Goal: Task Accomplishment & Management: Use online tool/utility

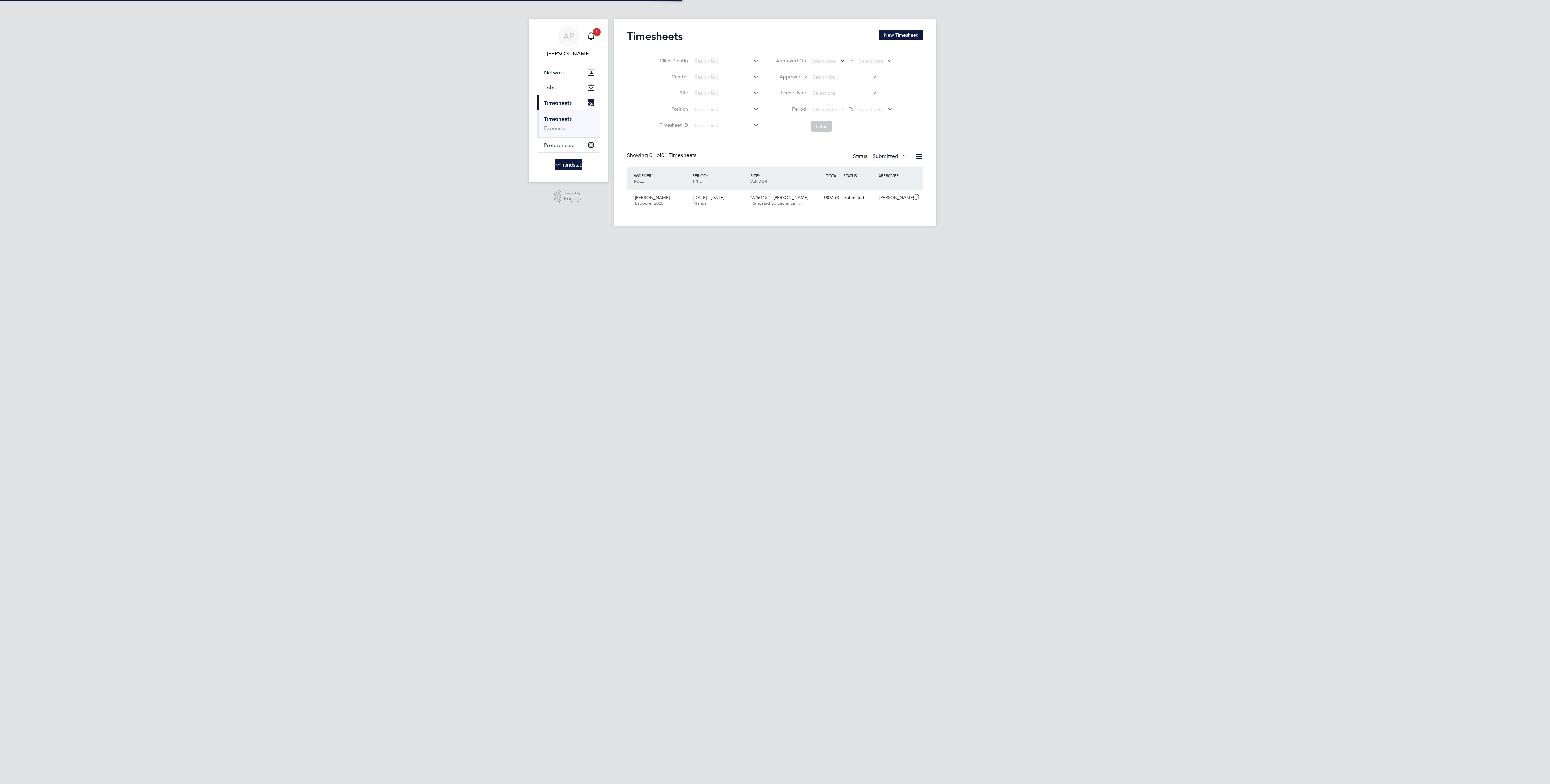
scroll to position [17, 59]
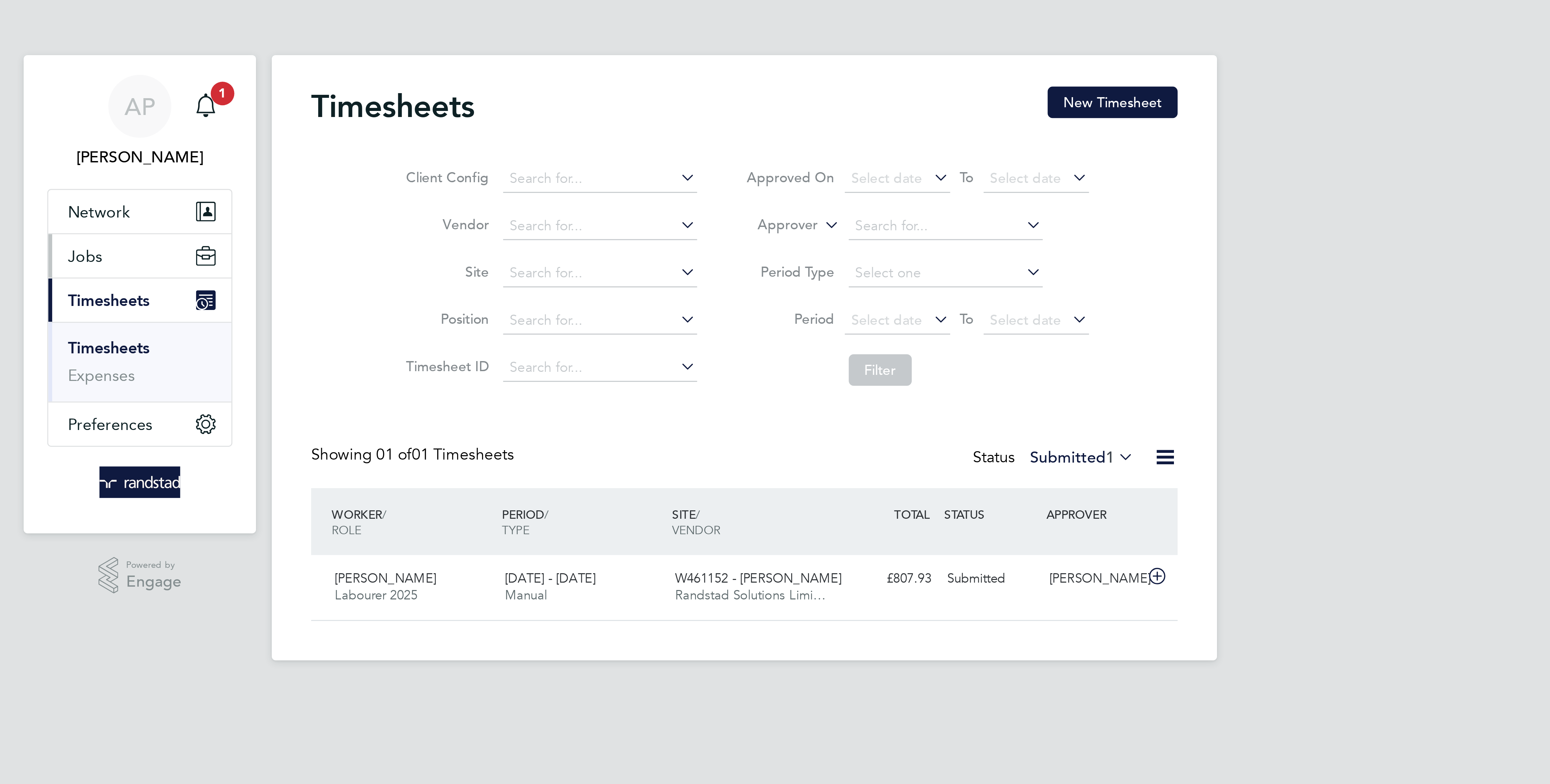
click at [564, 86] on button "Jobs" at bounding box center [568, 87] width 62 height 15
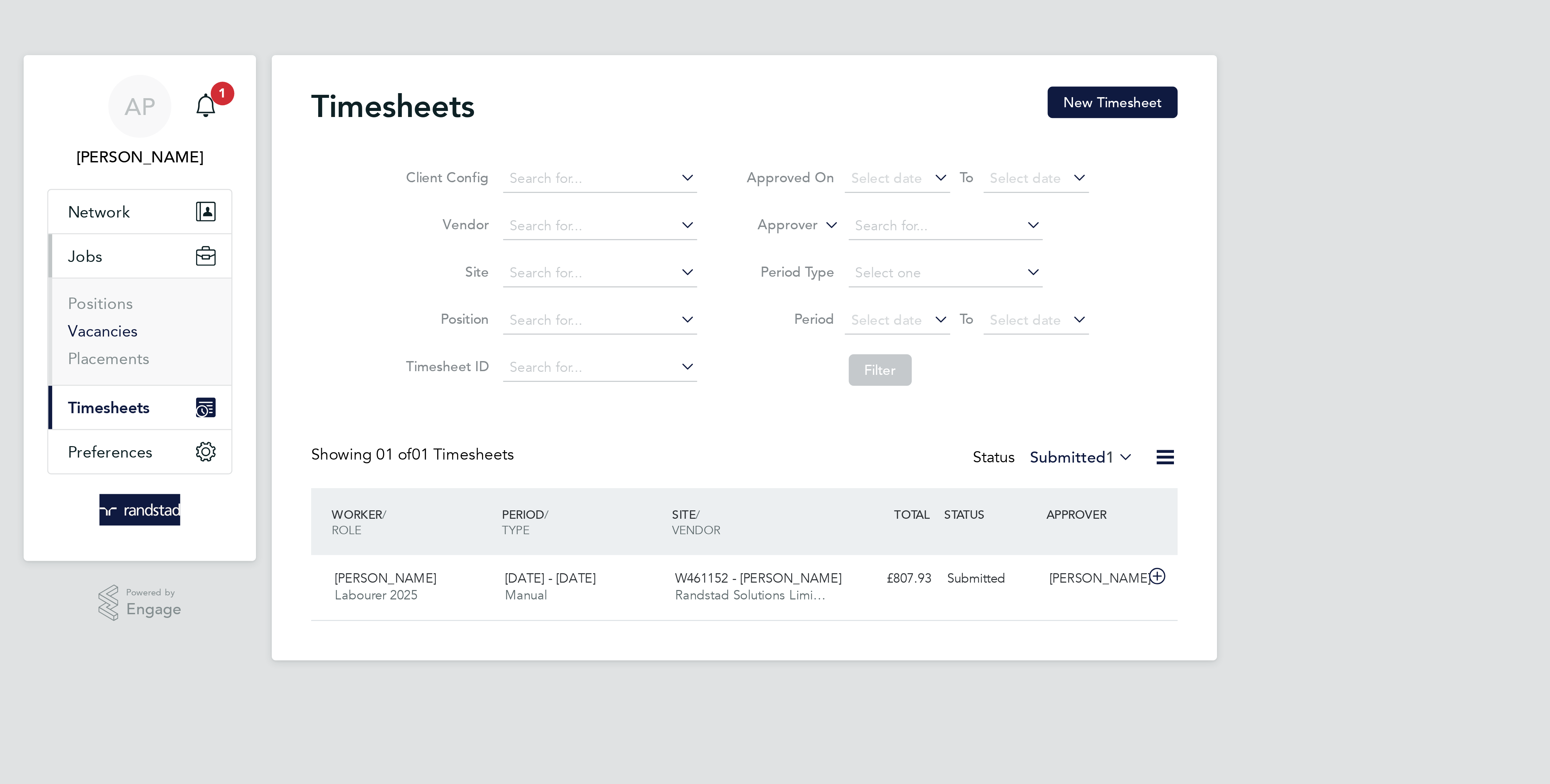
click at [566, 115] on link "Vacancies" at bounding box center [556, 113] width 24 height 6
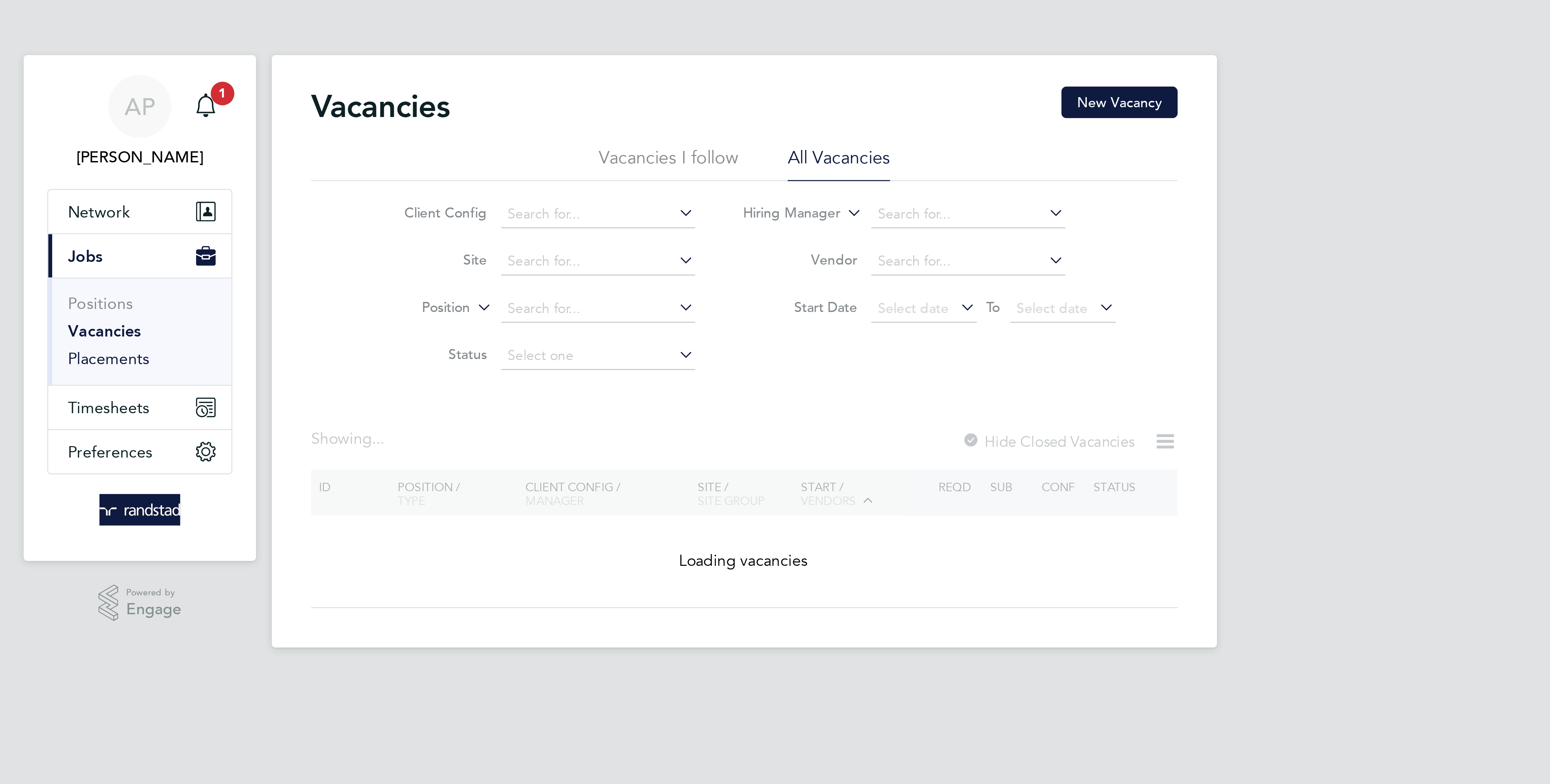
click at [546, 123] on link "Placements" at bounding box center [557, 123] width 28 height 6
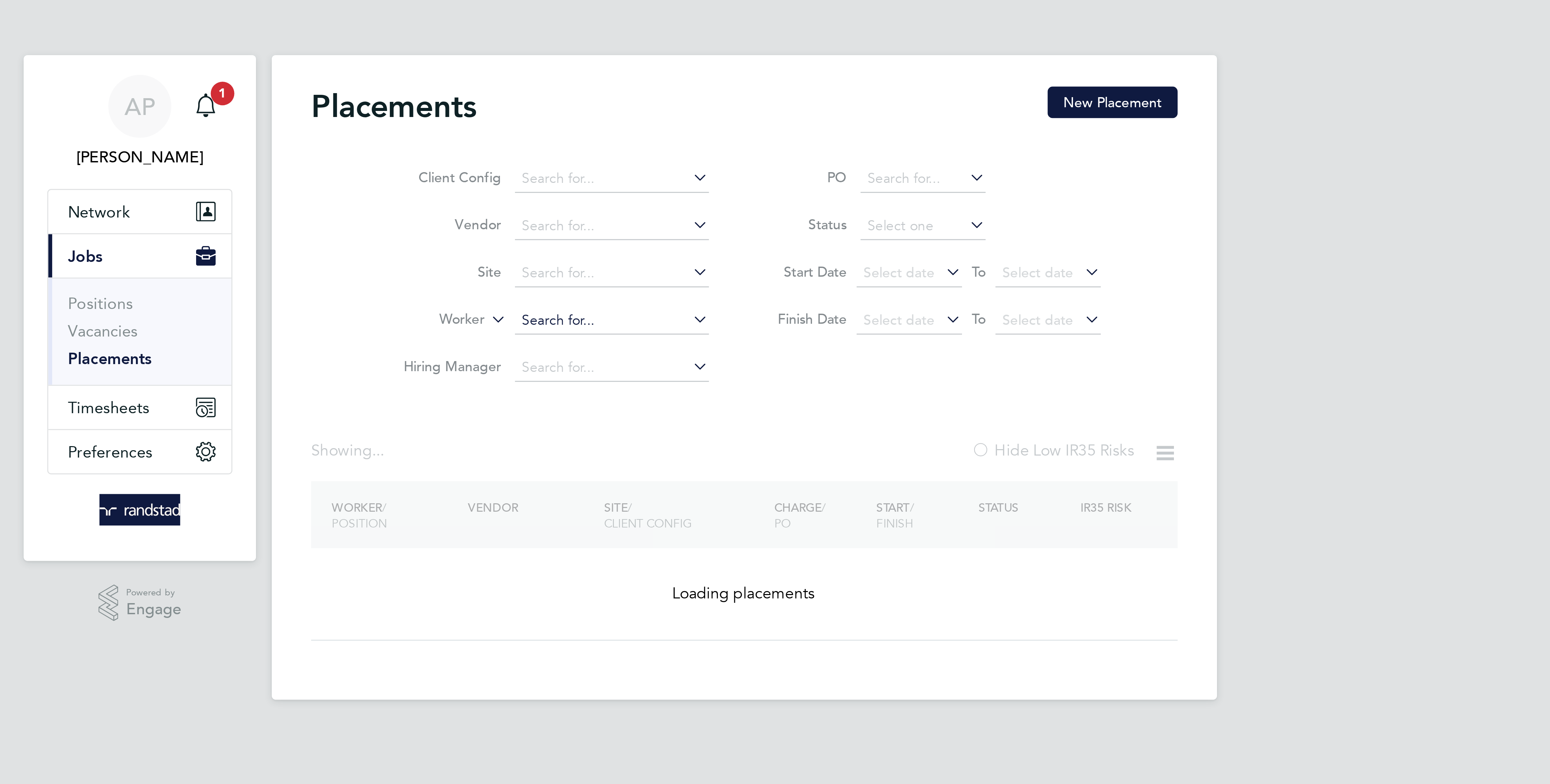
click at [718, 109] on input at bounding box center [730, 110] width 66 height 10
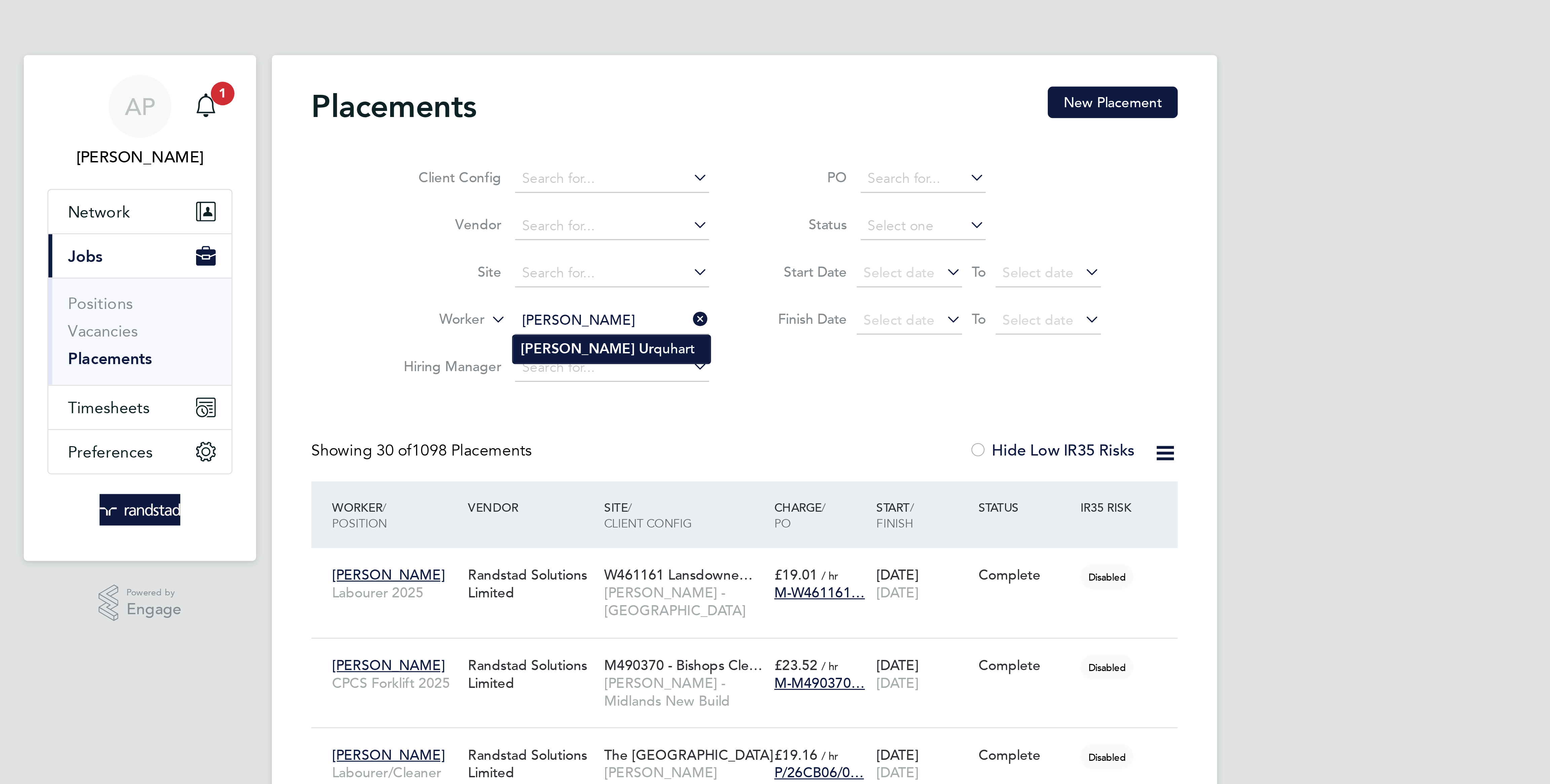
click at [733, 122] on li "Darren Ur quhart" at bounding box center [729, 120] width 67 height 9
type input "[PERSON_NAME]"
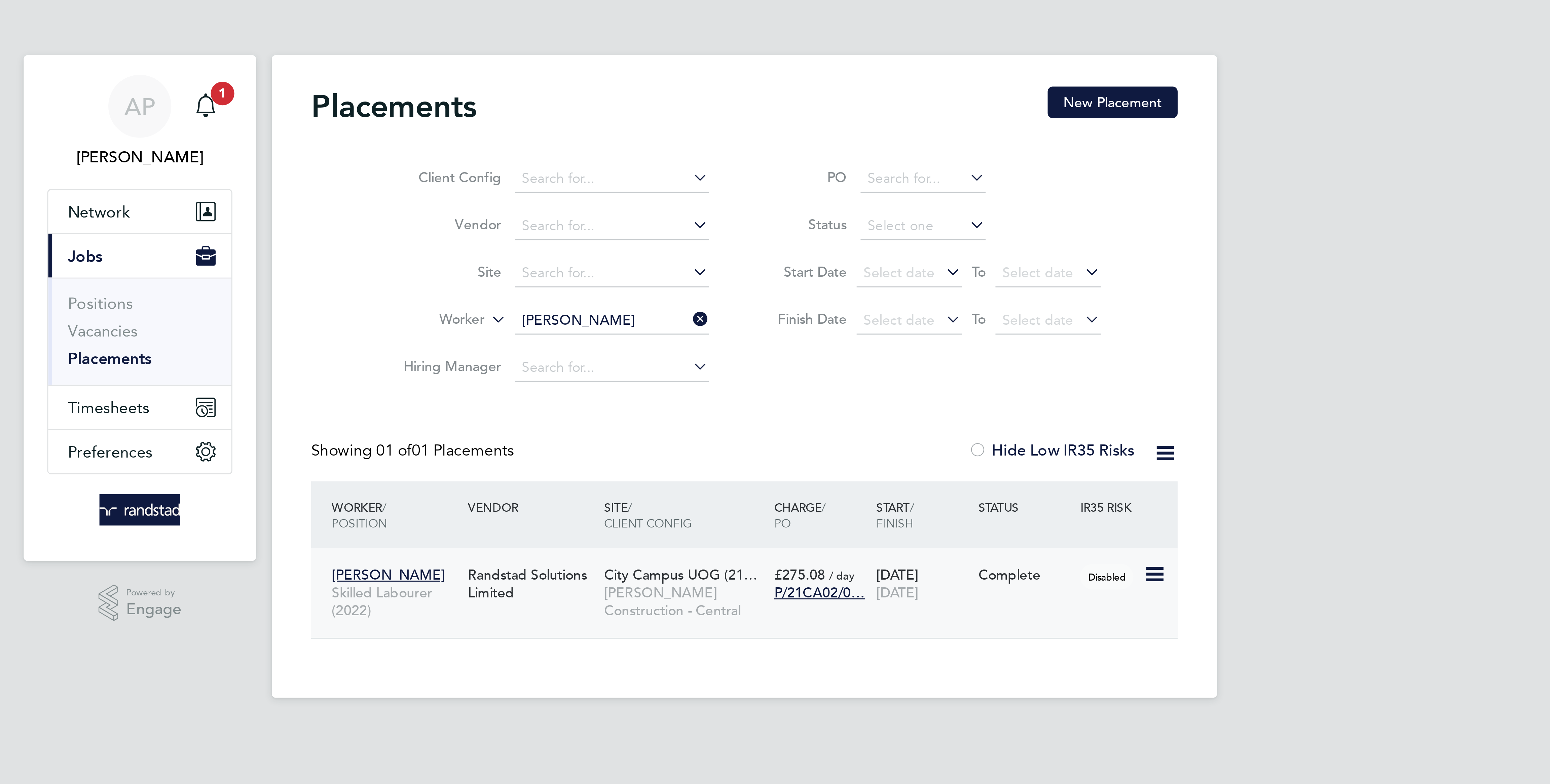
click at [730, 205] on span "[PERSON_NAME] Construction - Central" at bounding box center [754, 205] width 55 height 12
click at [561, 137] on span "Timesheets" at bounding box center [557, 139] width 28 height 6
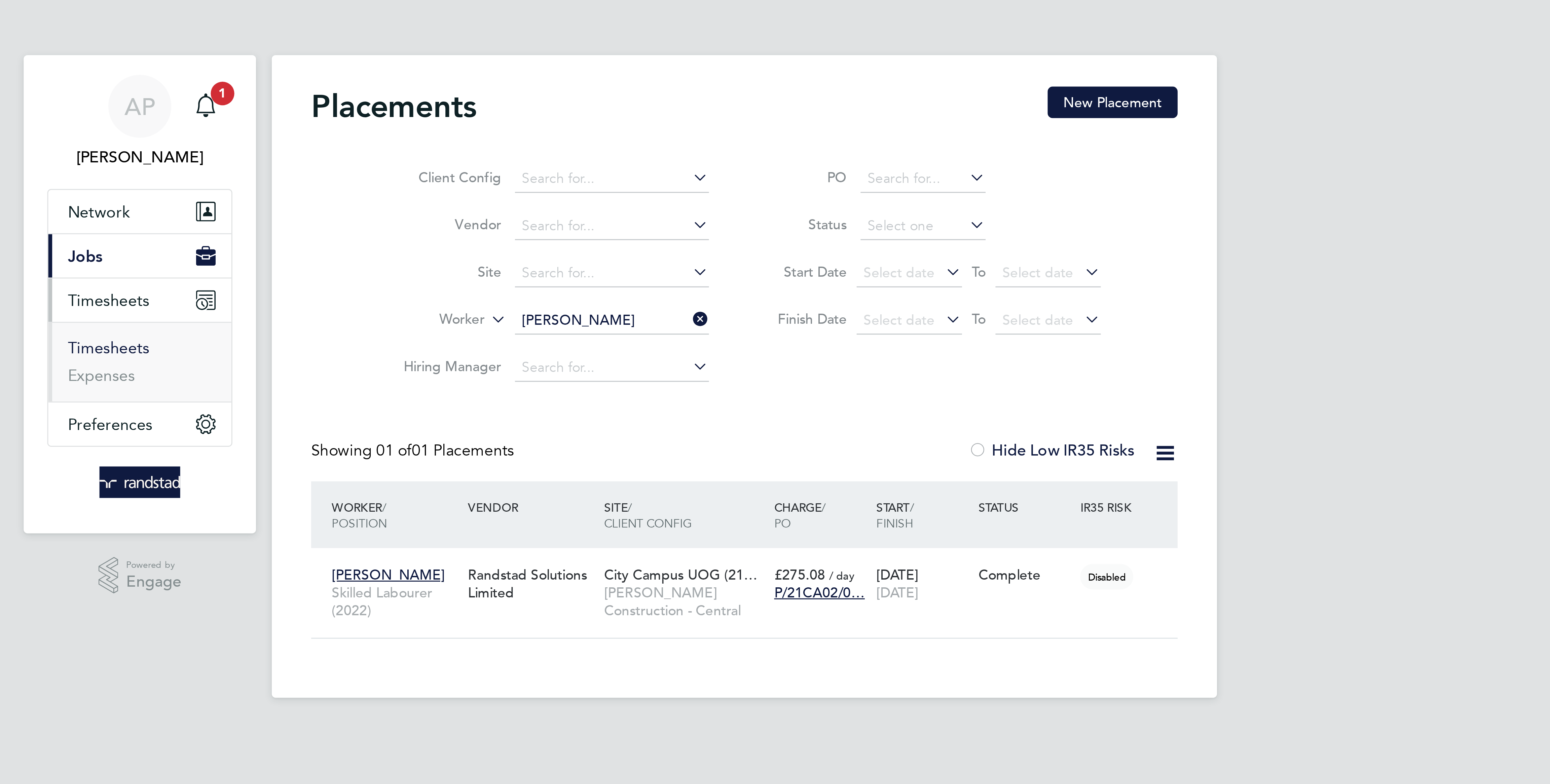
click at [563, 122] on link "Timesheets" at bounding box center [557, 119] width 28 height 6
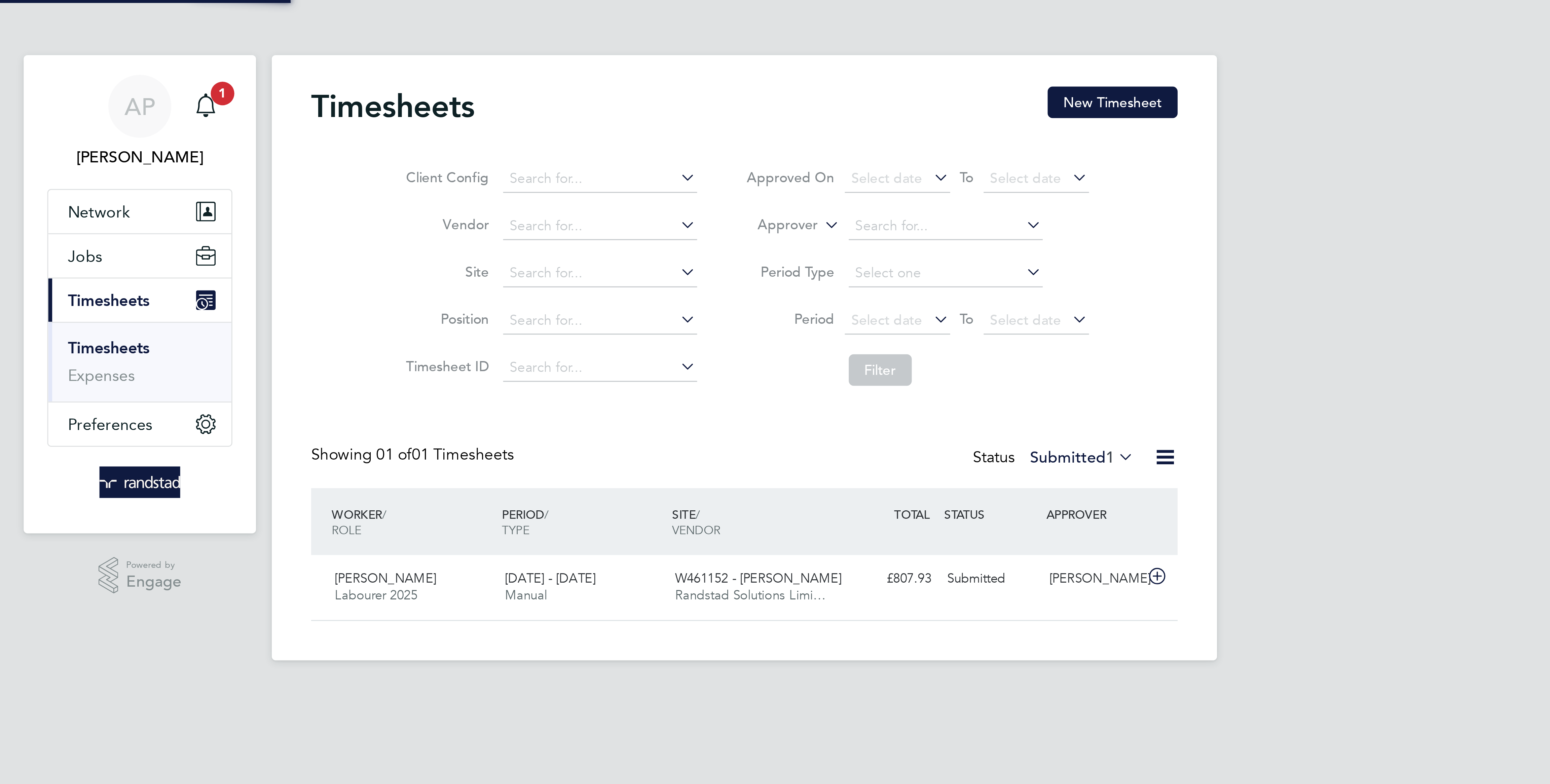
scroll to position [17, 59]
click at [893, 34] on button "New Timesheet" at bounding box center [900, 35] width 44 height 11
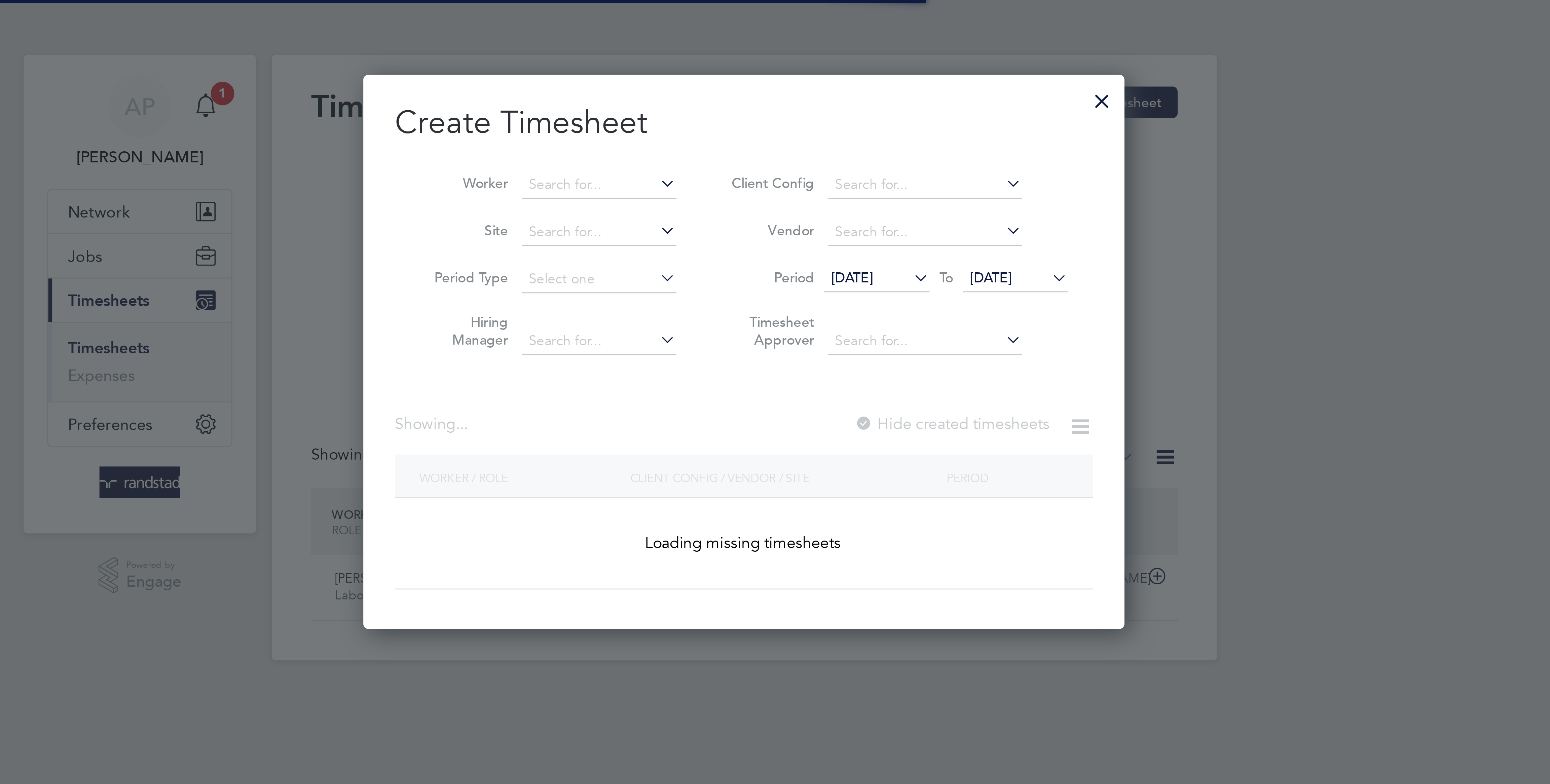
scroll to position [190, 259]
click at [734, 64] on input at bounding box center [725, 63] width 53 height 10
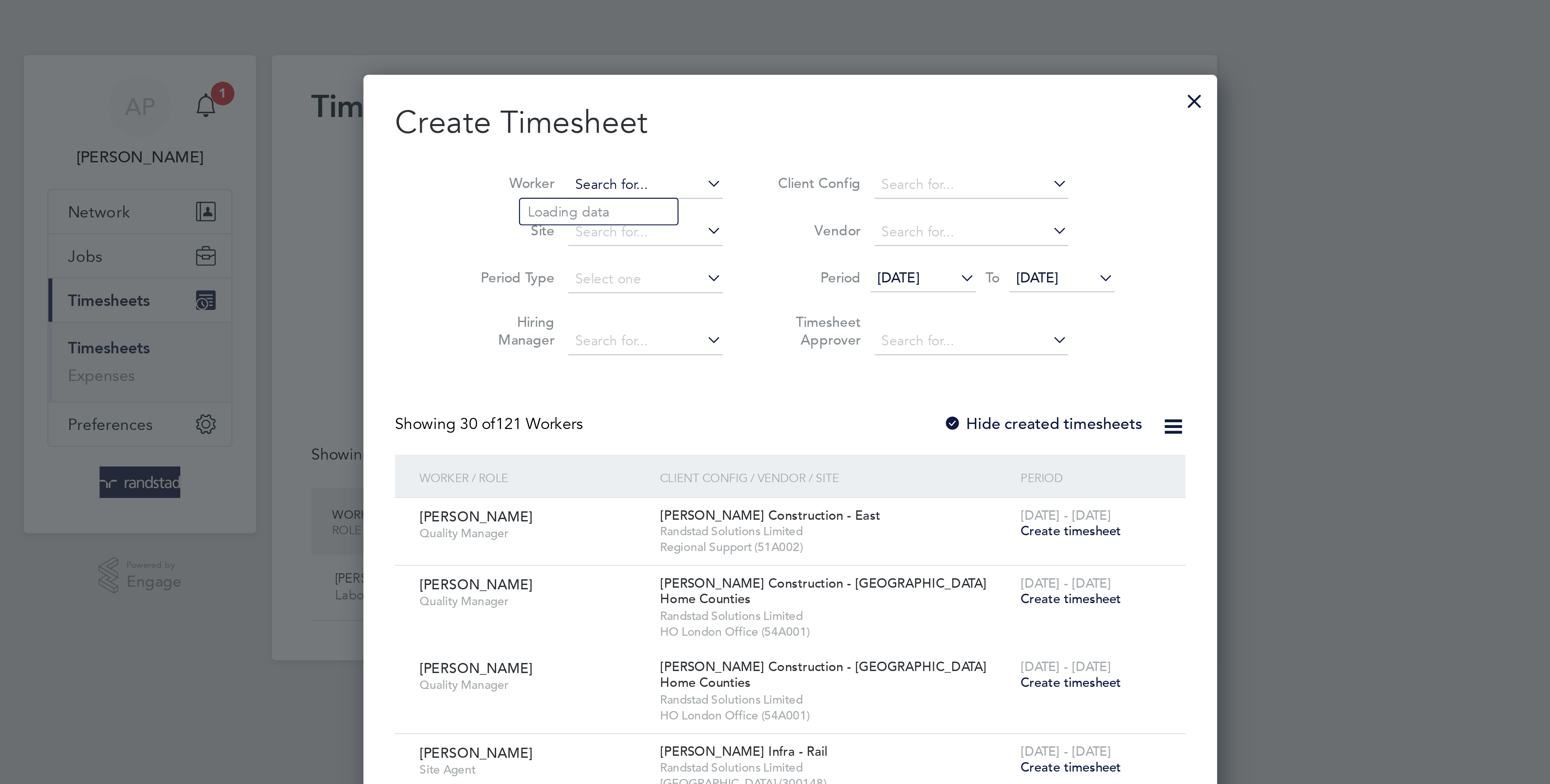
scroll to position [1485, 259]
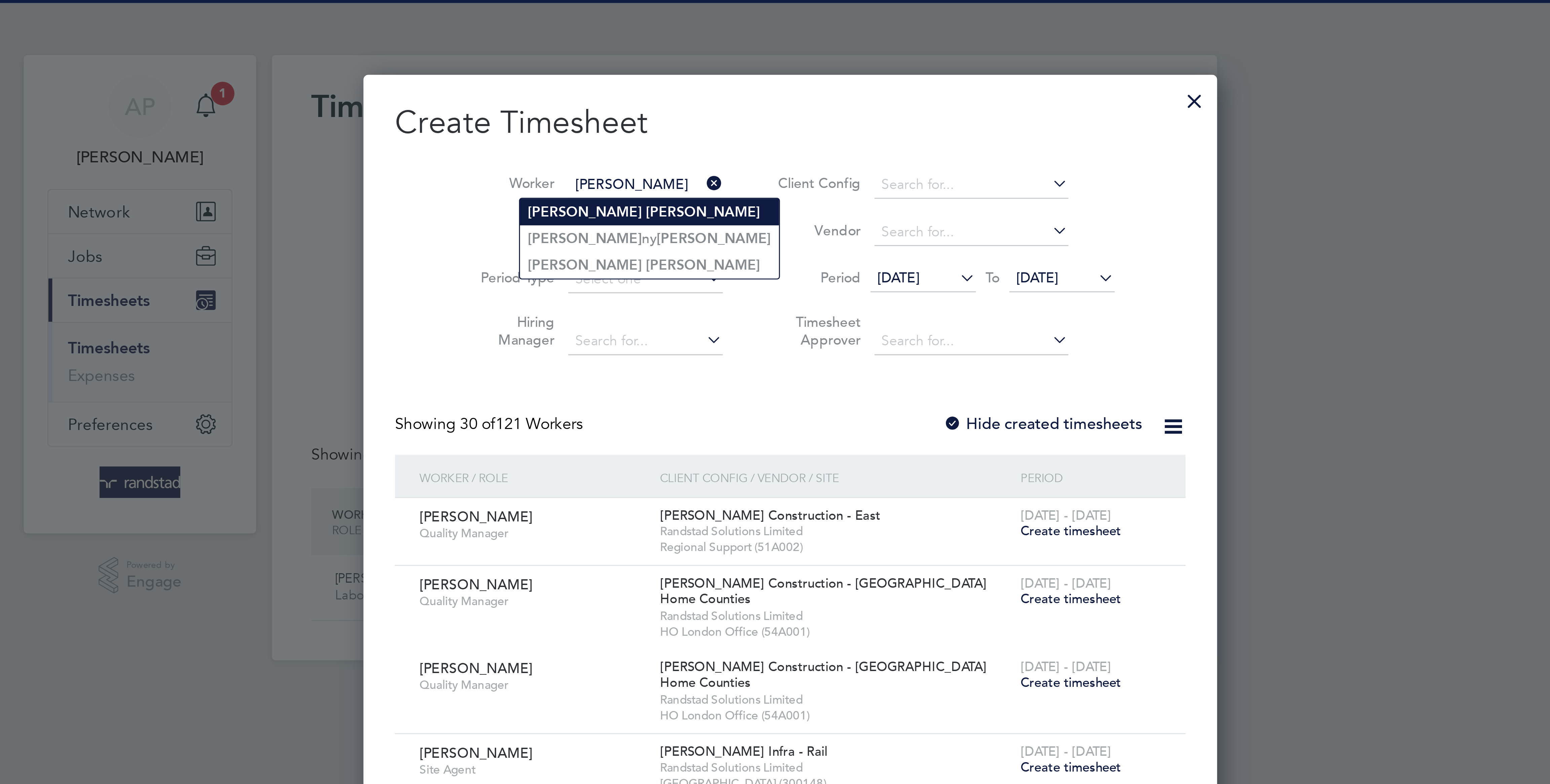
click at [736, 72] on li "[PERSON_NAME]" at bounding box center [742, 72] width 89 height 9
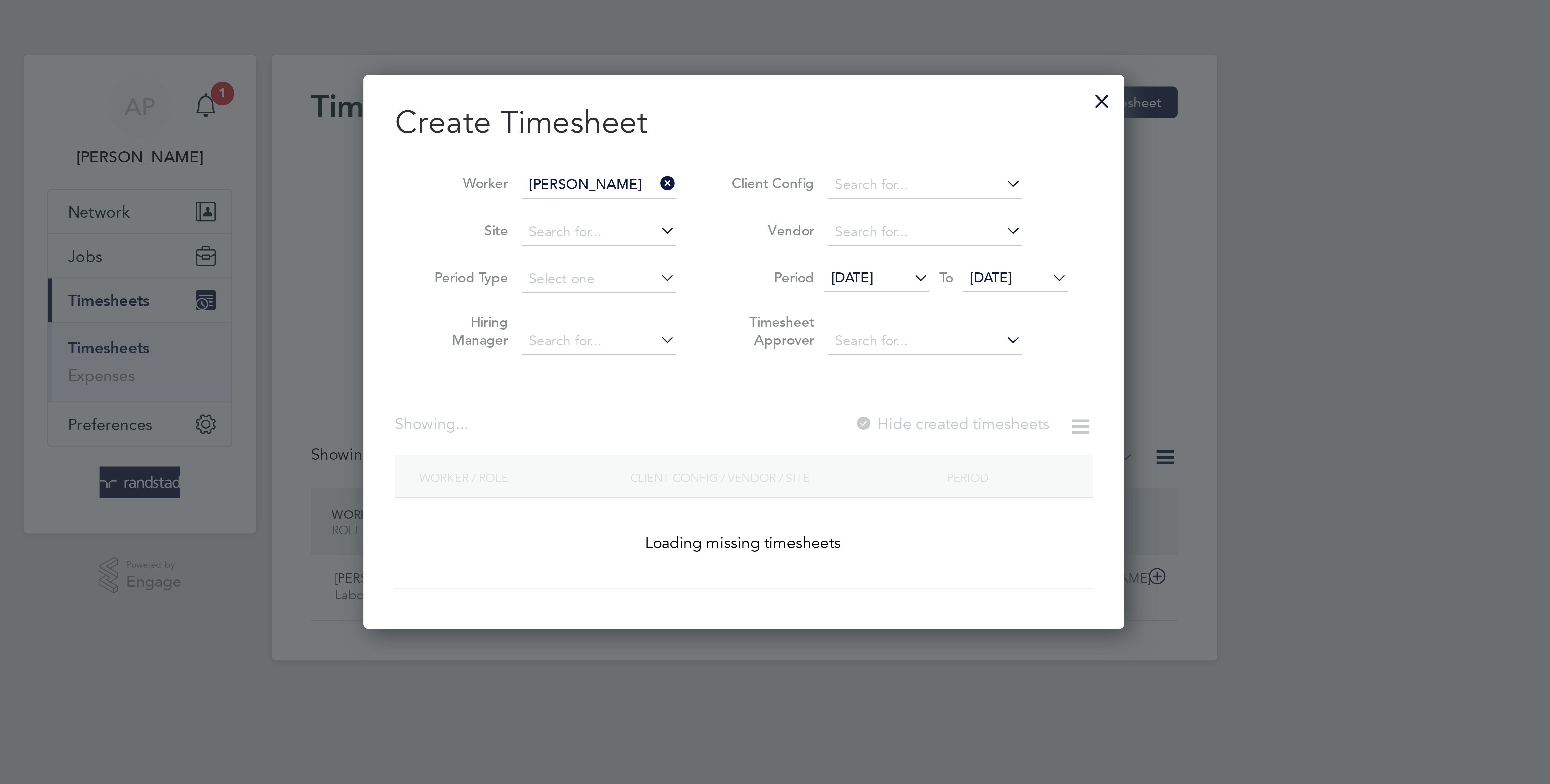
type input "[PERSON_NAME]"
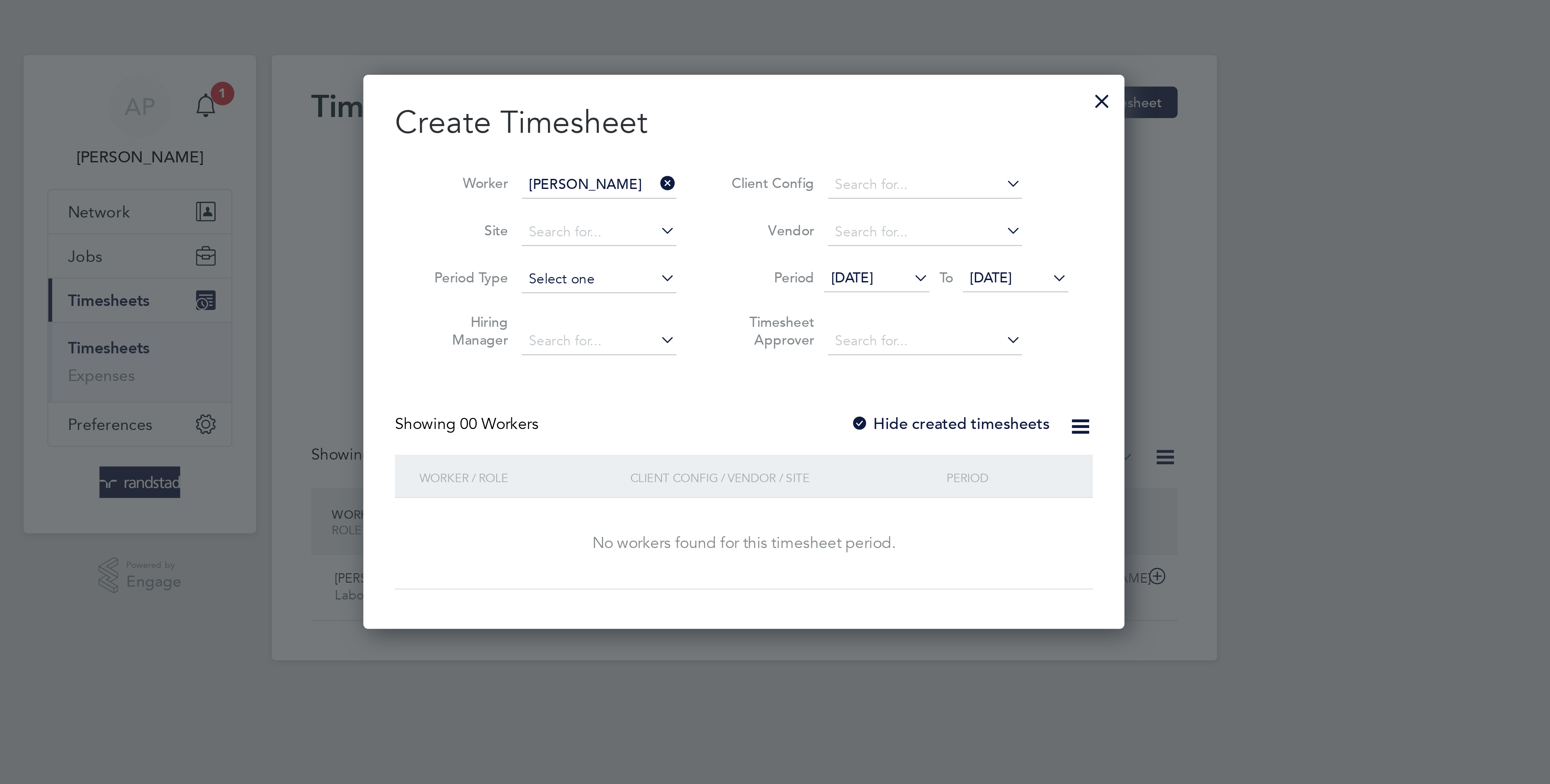
scroll to position [190, 259]
click at [839, 144] on label "Hide created timesheets" at bounding box center [845, 144] width 68 height 7
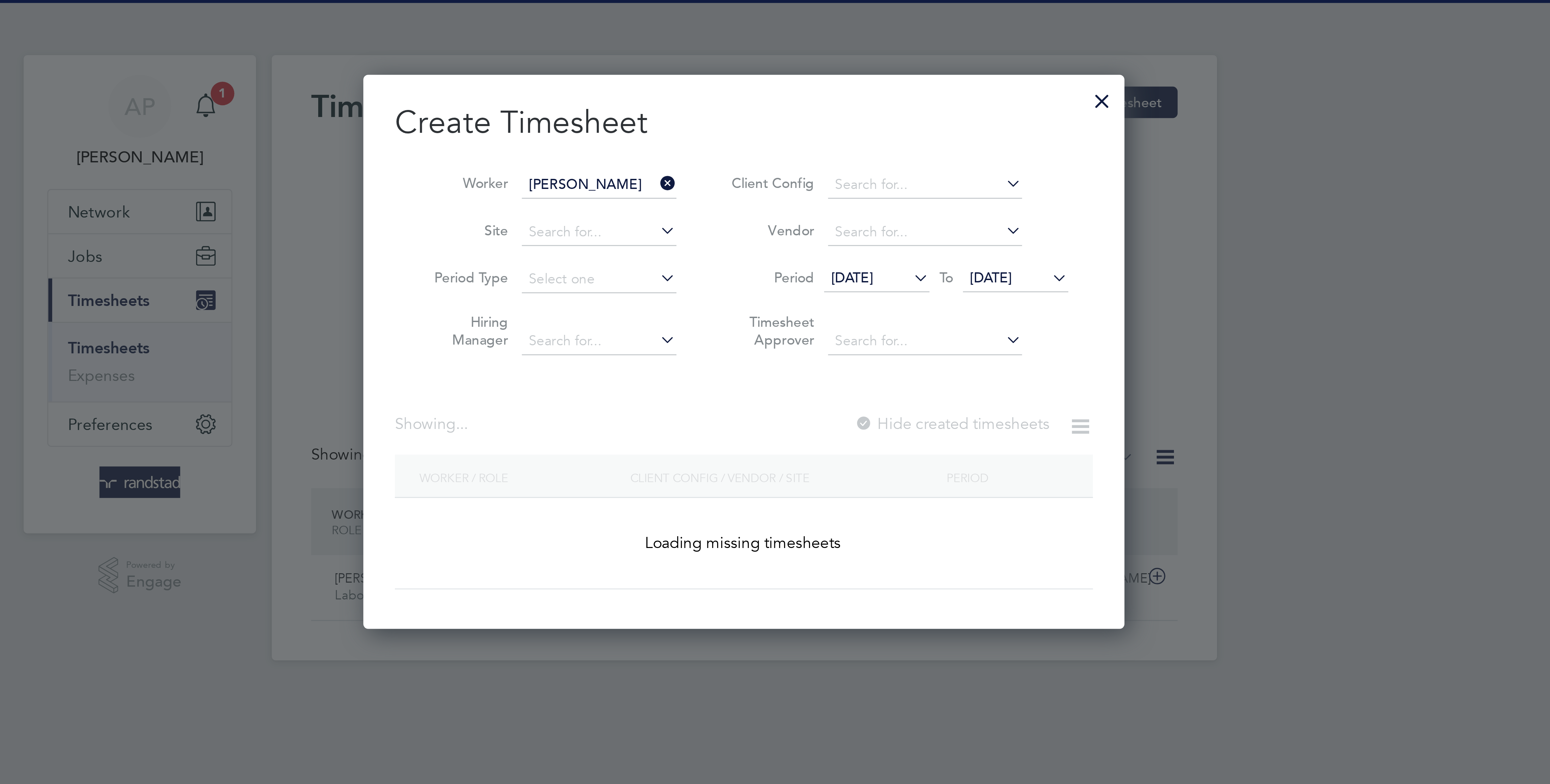
scroll to position [206, 259]
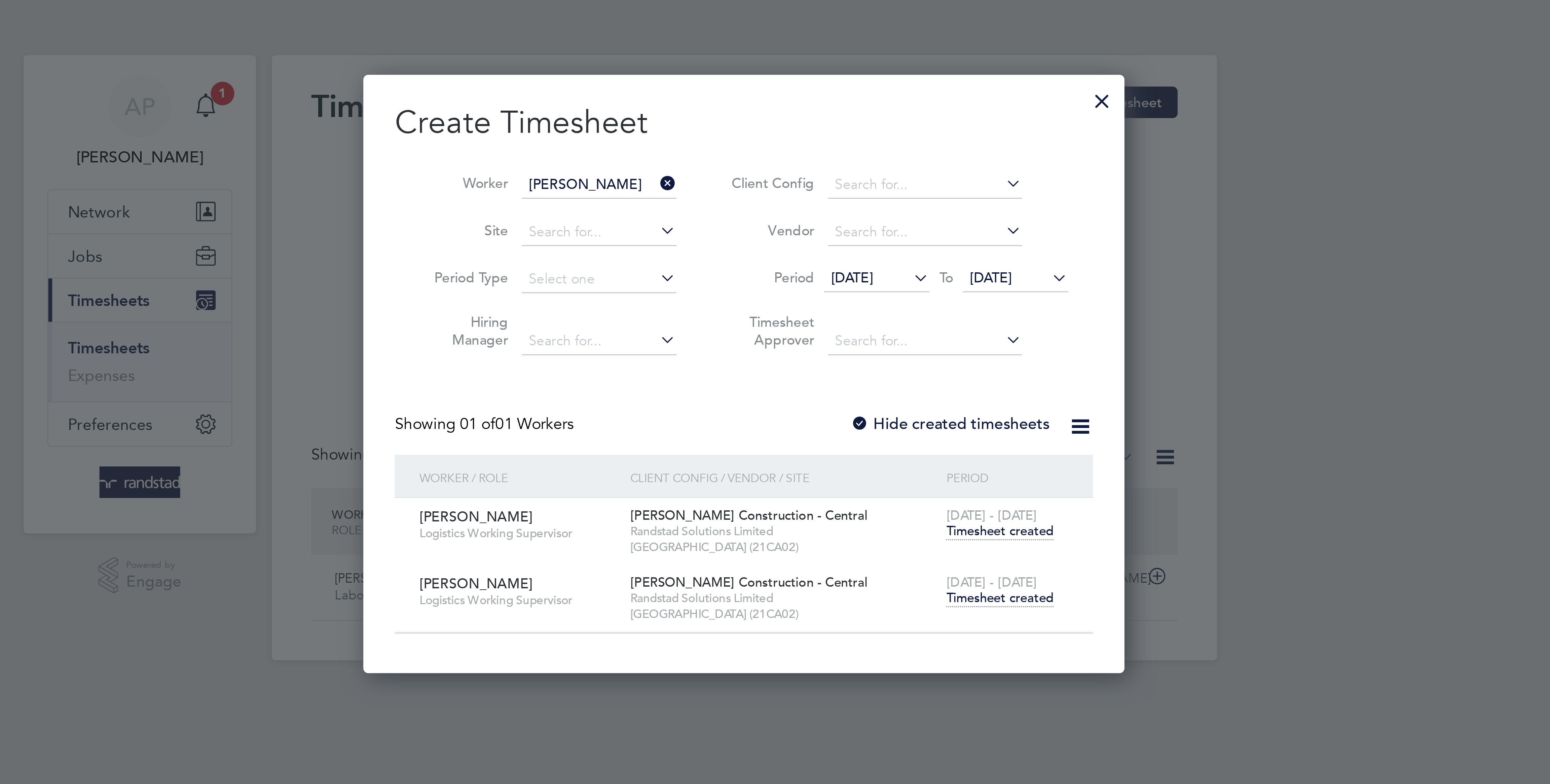
click at [859, 203] on span "Timesheet created" at bounding box center [862, 204] width 37 height 6
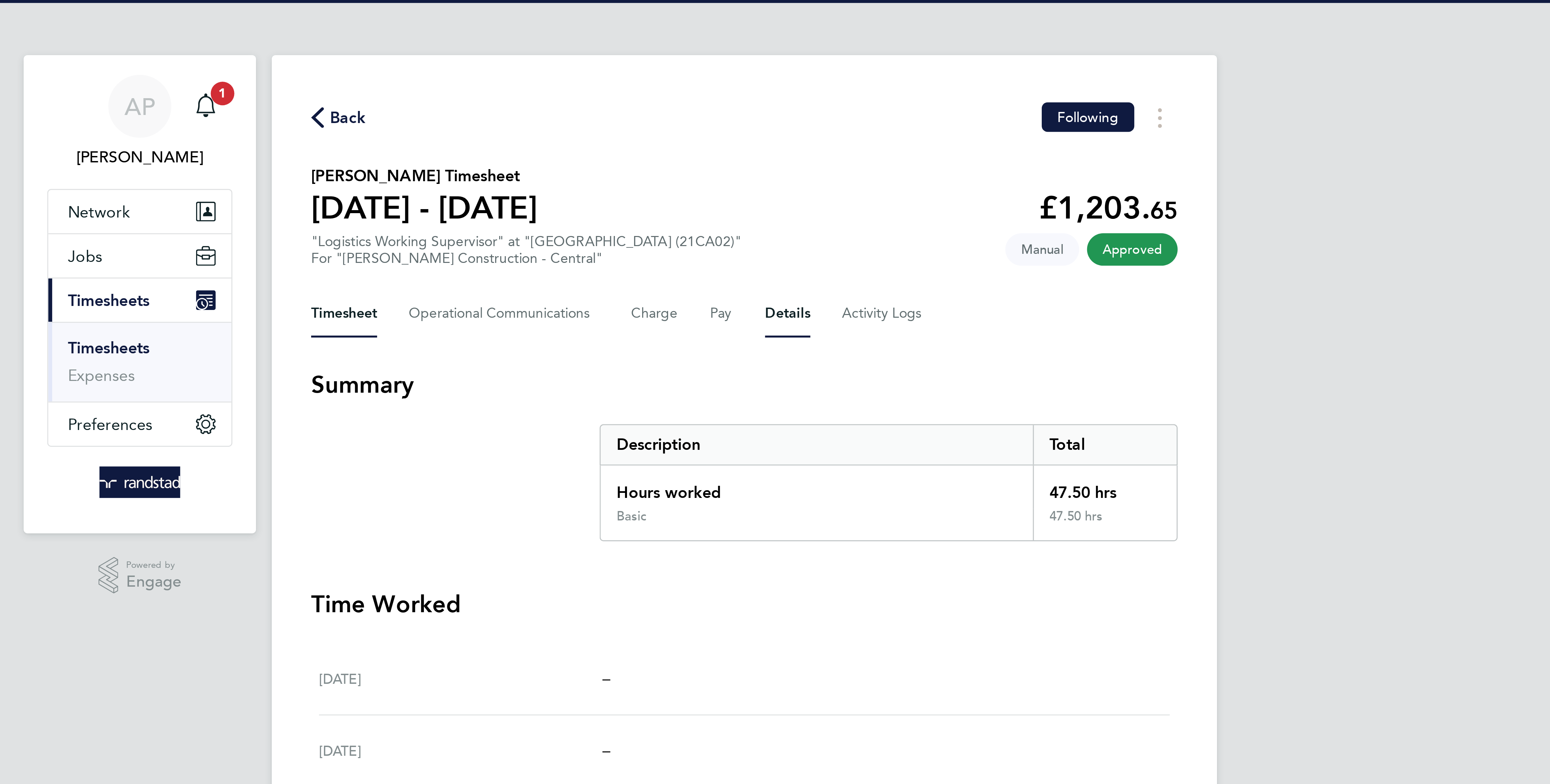
click at [791, 110] on button "Details" at bounding box center [790, 107] width 16 height 16
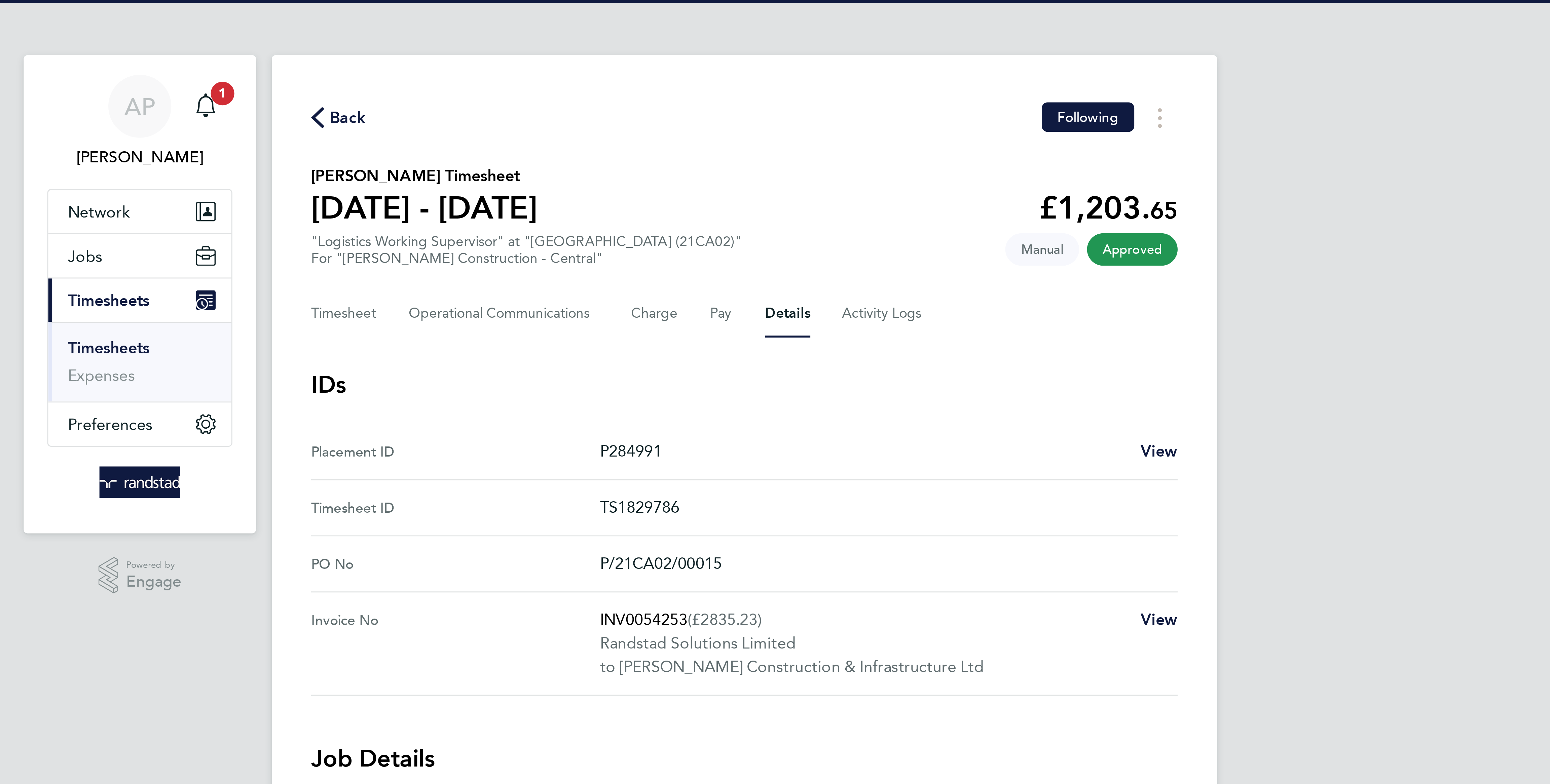
click at [923, 150] on div "Back Following John Smith's Timesheet 20 - 26 Sept 2025 £1,203. 65 "Logistics W…" at bounding box center [775, 292] width 323 height 547
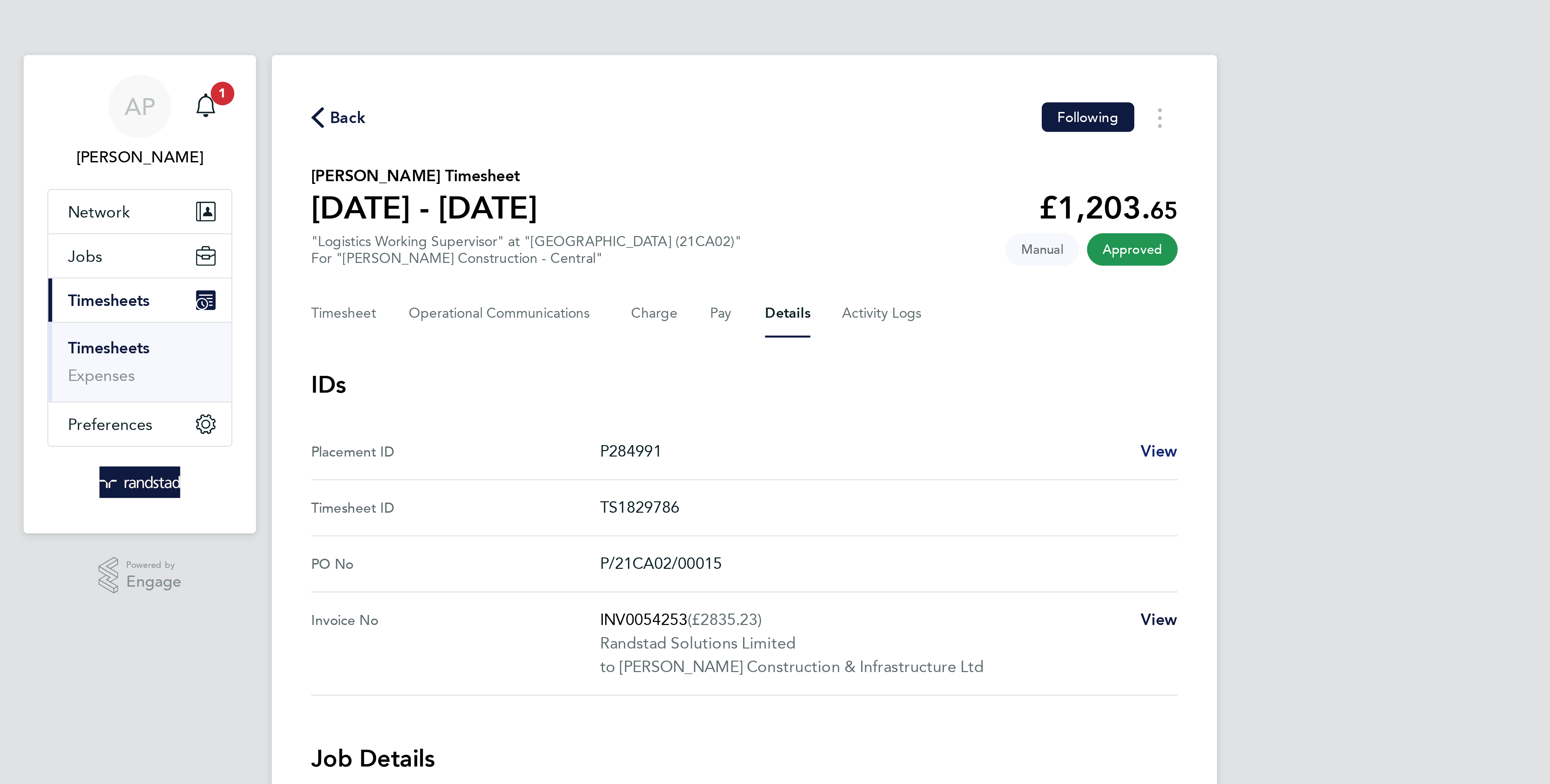
click at [916, 156] on span "View" at bounding box center [916, 154] width 13 height 6
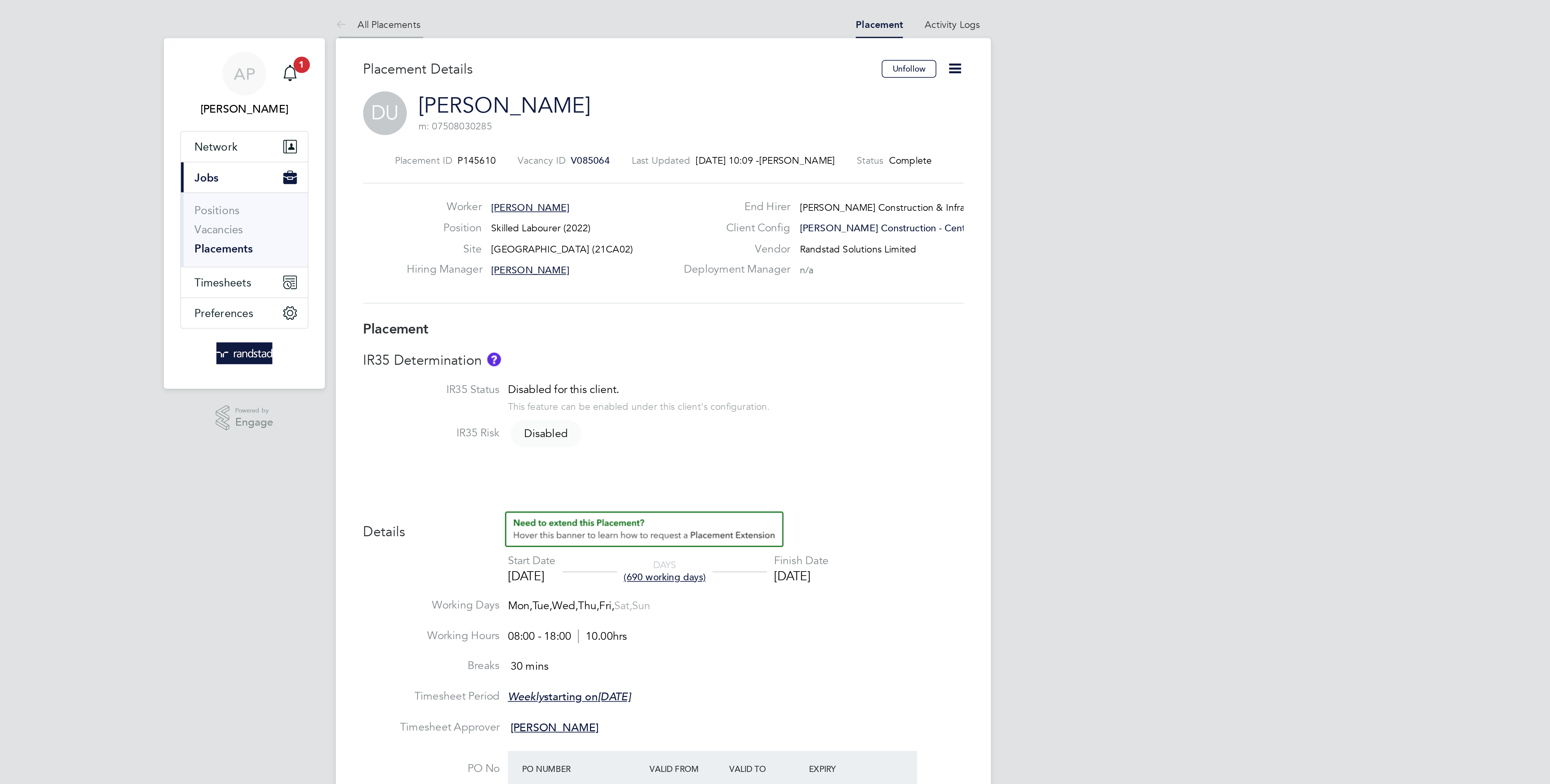
click at [638, 10] on link "All Placements" at bounding box center [634, 12] width 41 height 6
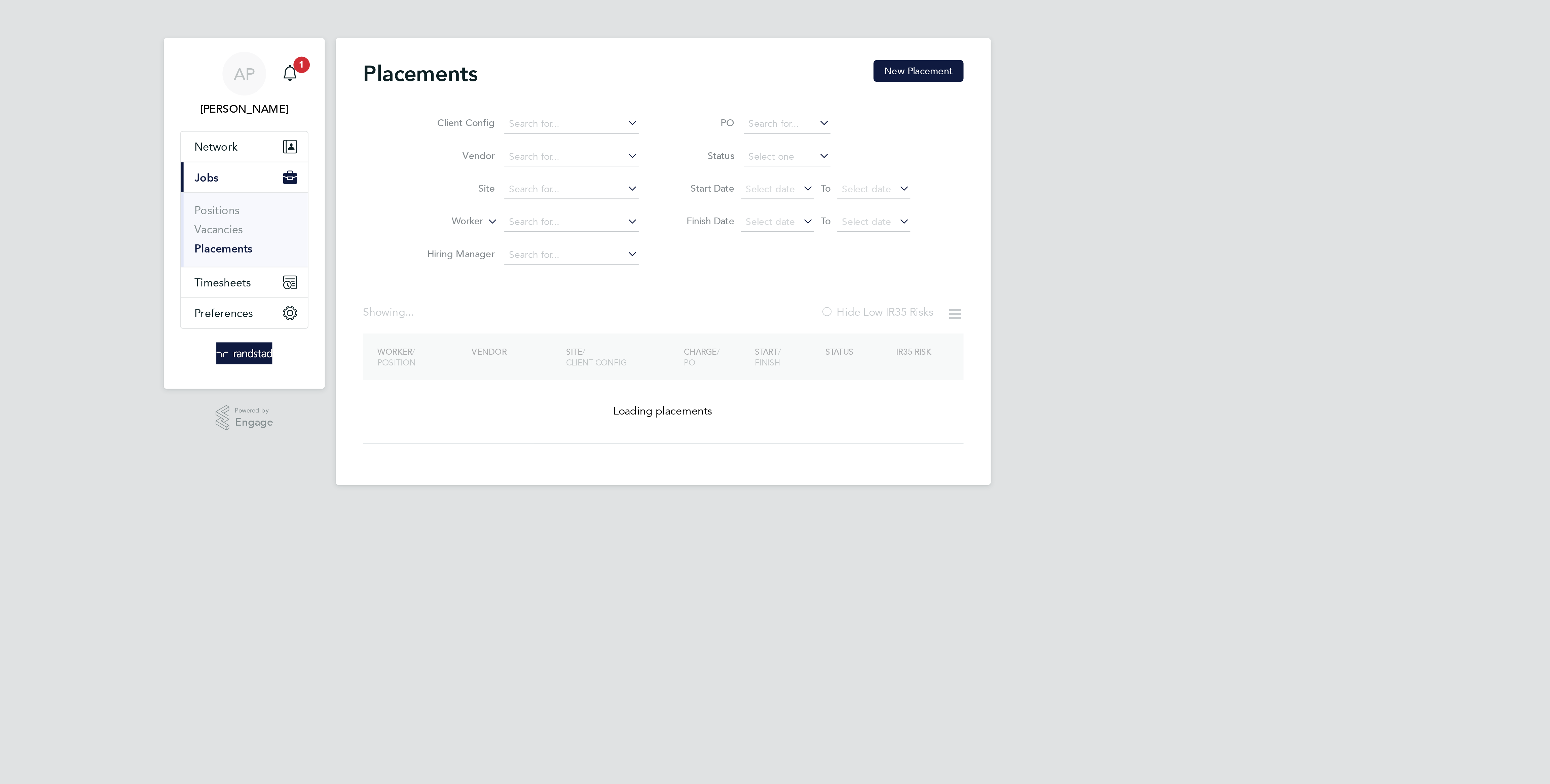
click at [572, 123] on link "Placements" at bounding box center [558, 123] width 29 height 6
click at [715, 106] on input at bounding box center [730, 110] width 66 height 10
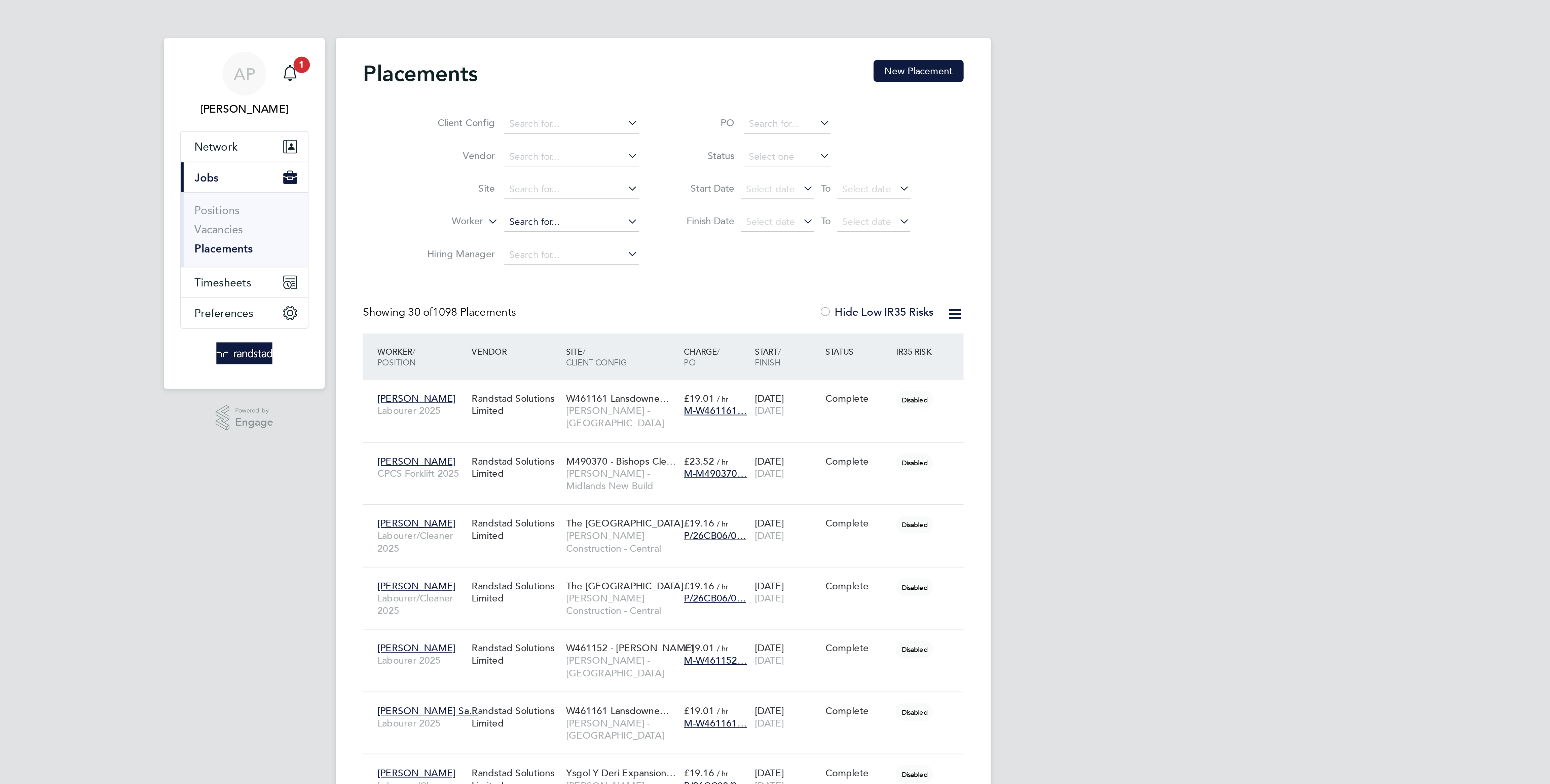
scroll to position [26, 59]
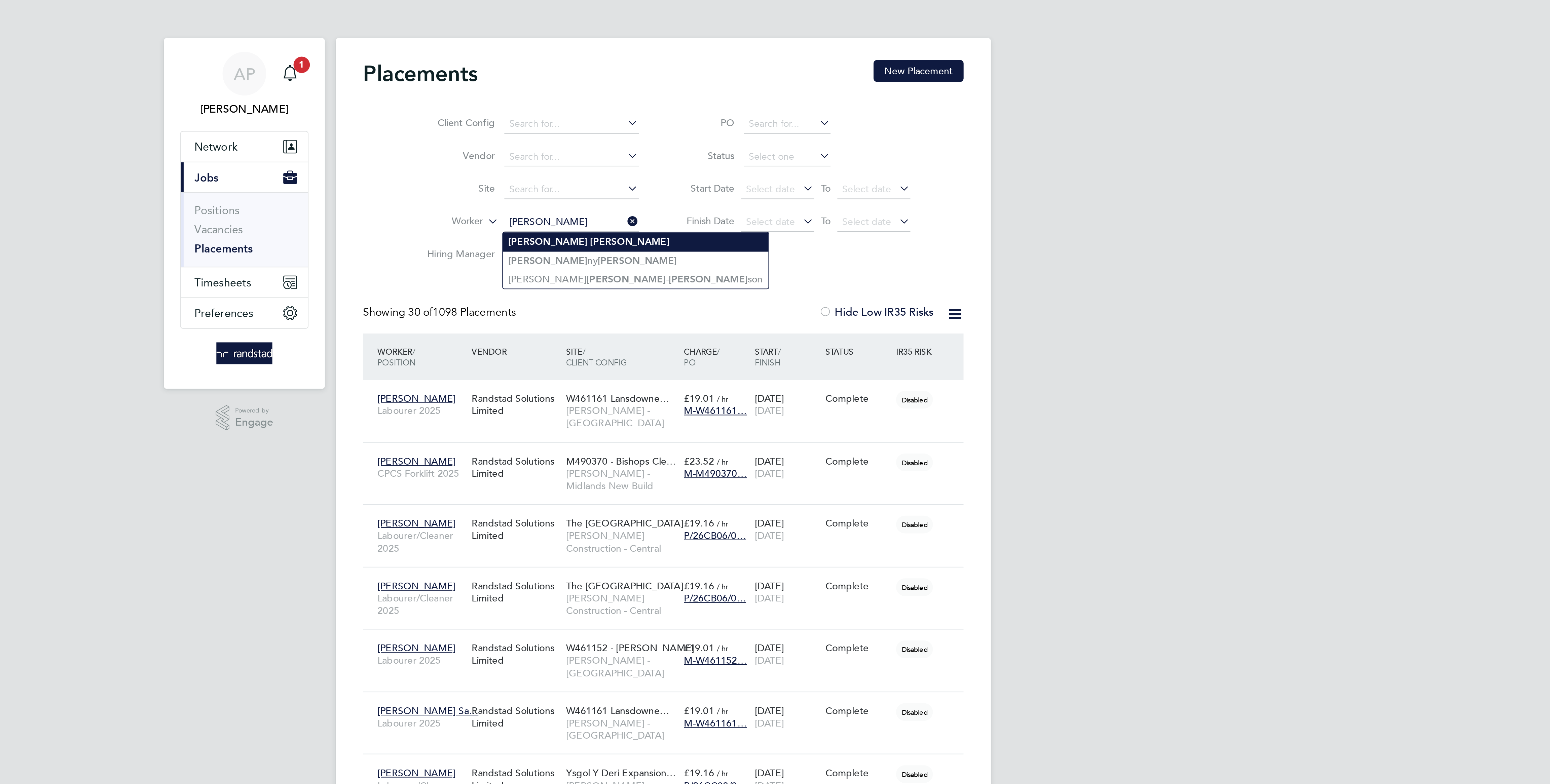
click at [739, 121] on b "[PERSON_NAME]" at bounding box center [759, 120] width 39 height 6
type input "[PERSON_NAME]"
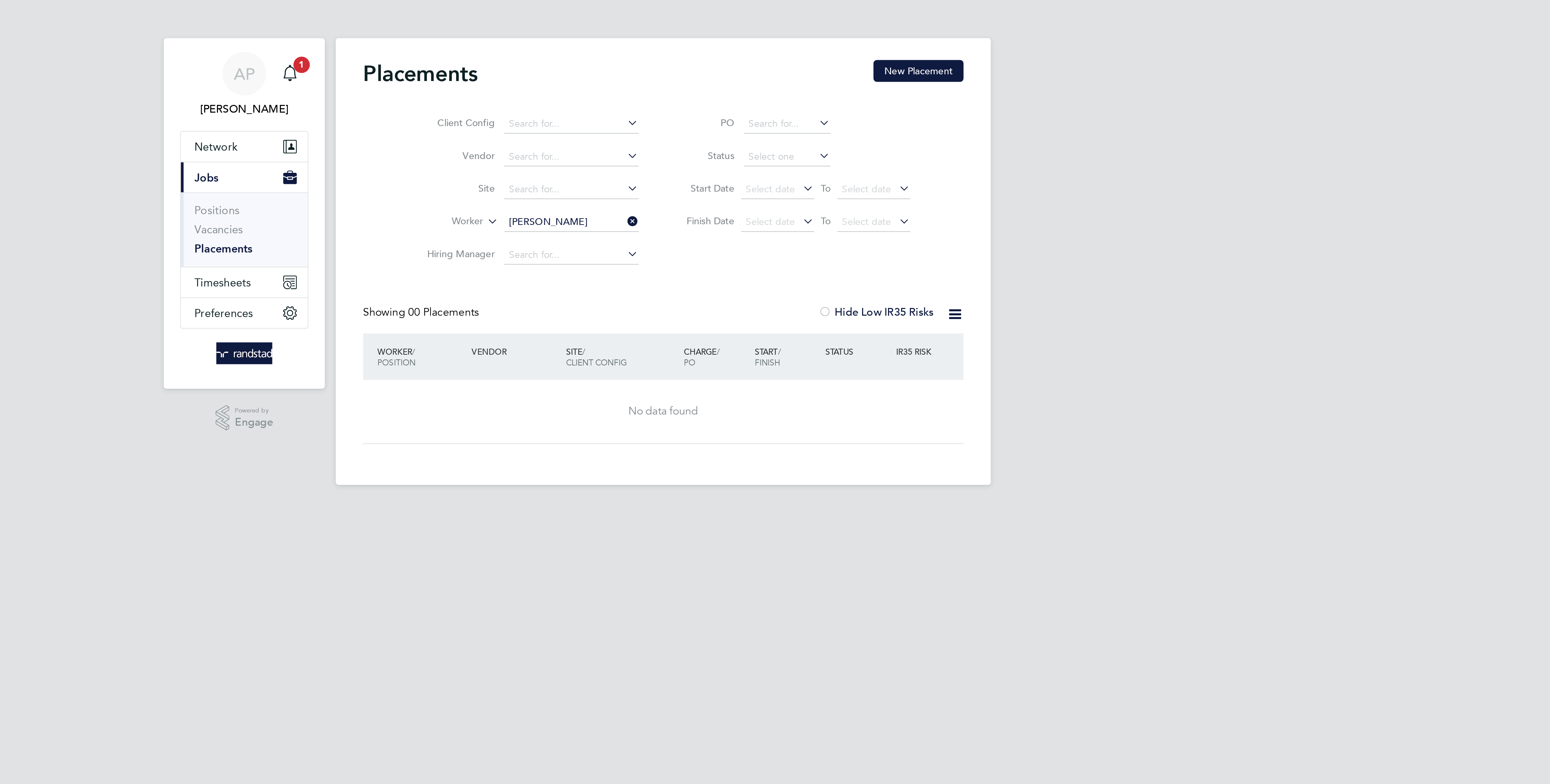
click at [733, 107] on input "[PERSON_NAME]" at bounding box center [730, 110] width 66 height 10
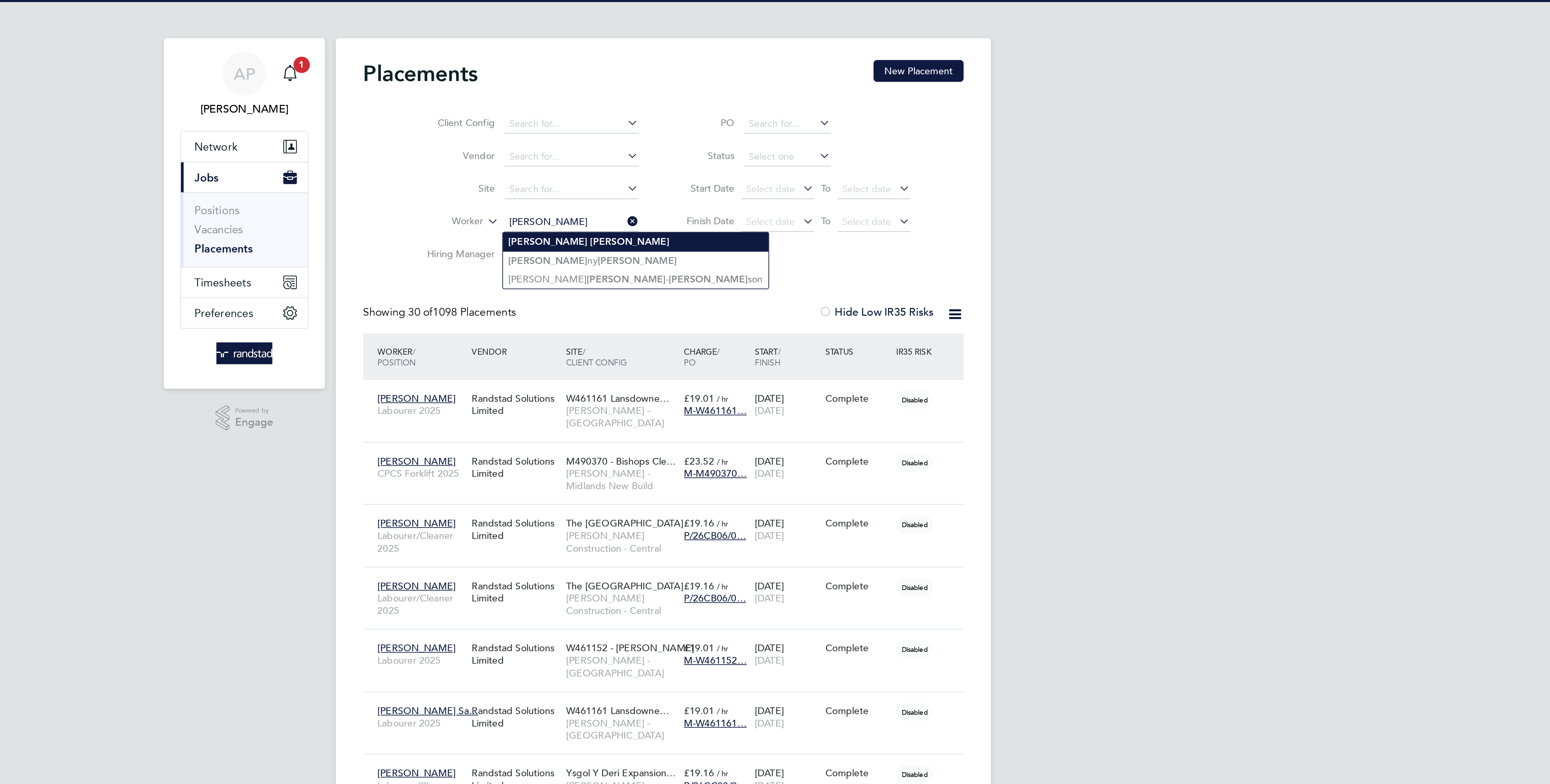
click at [739, 118] on li "[PERSON_NAME]" at bounding box center [761, 120] width 131 height 9
type input "[PERSON_NAME]"
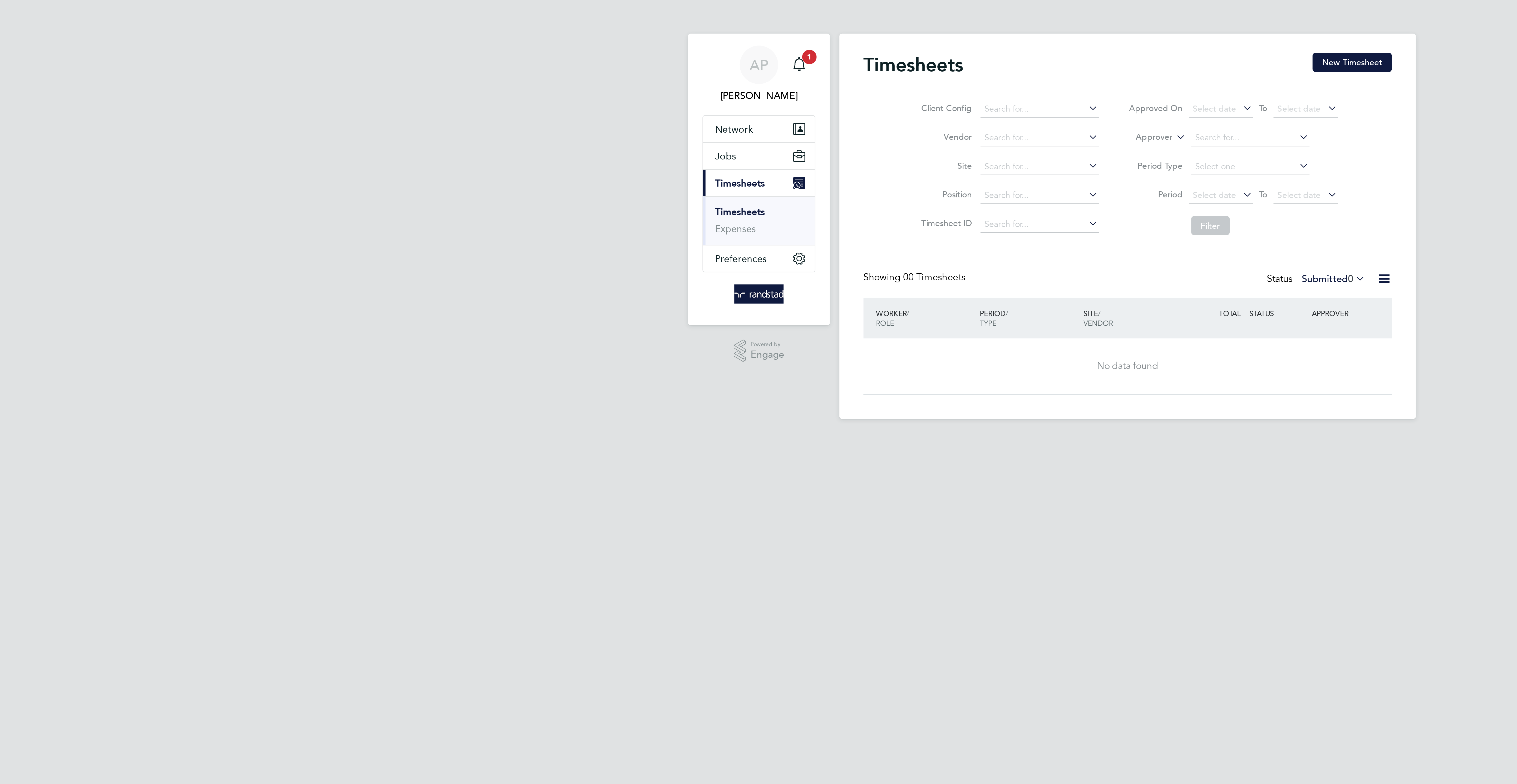
click at [851, 28] on button "New Timesheet" at bounding box center [857, 27] width 35 height 8
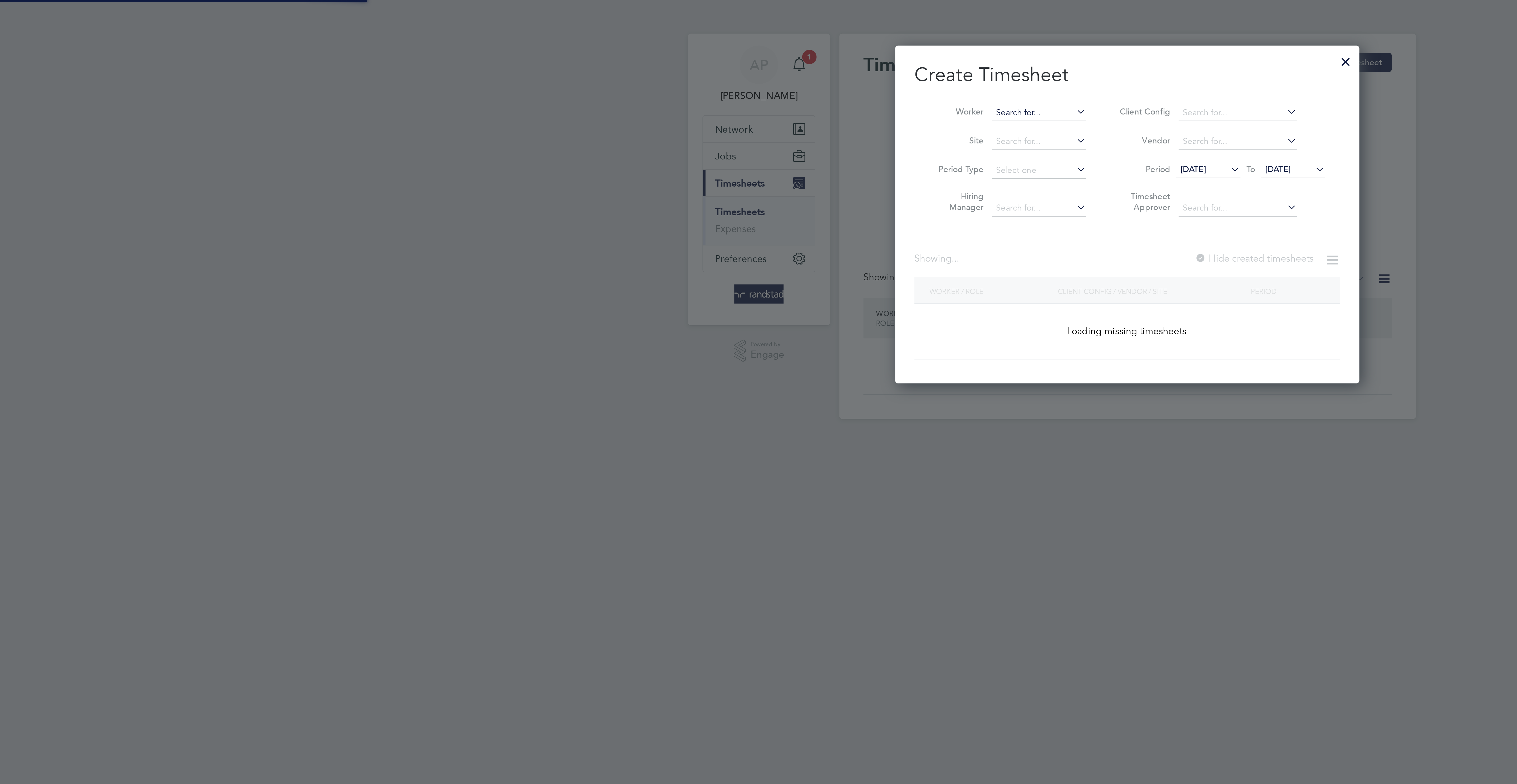
scroll to position [152, 204]
click at [712, 46] on input at bounding box center [720, 49] width 41 height 8
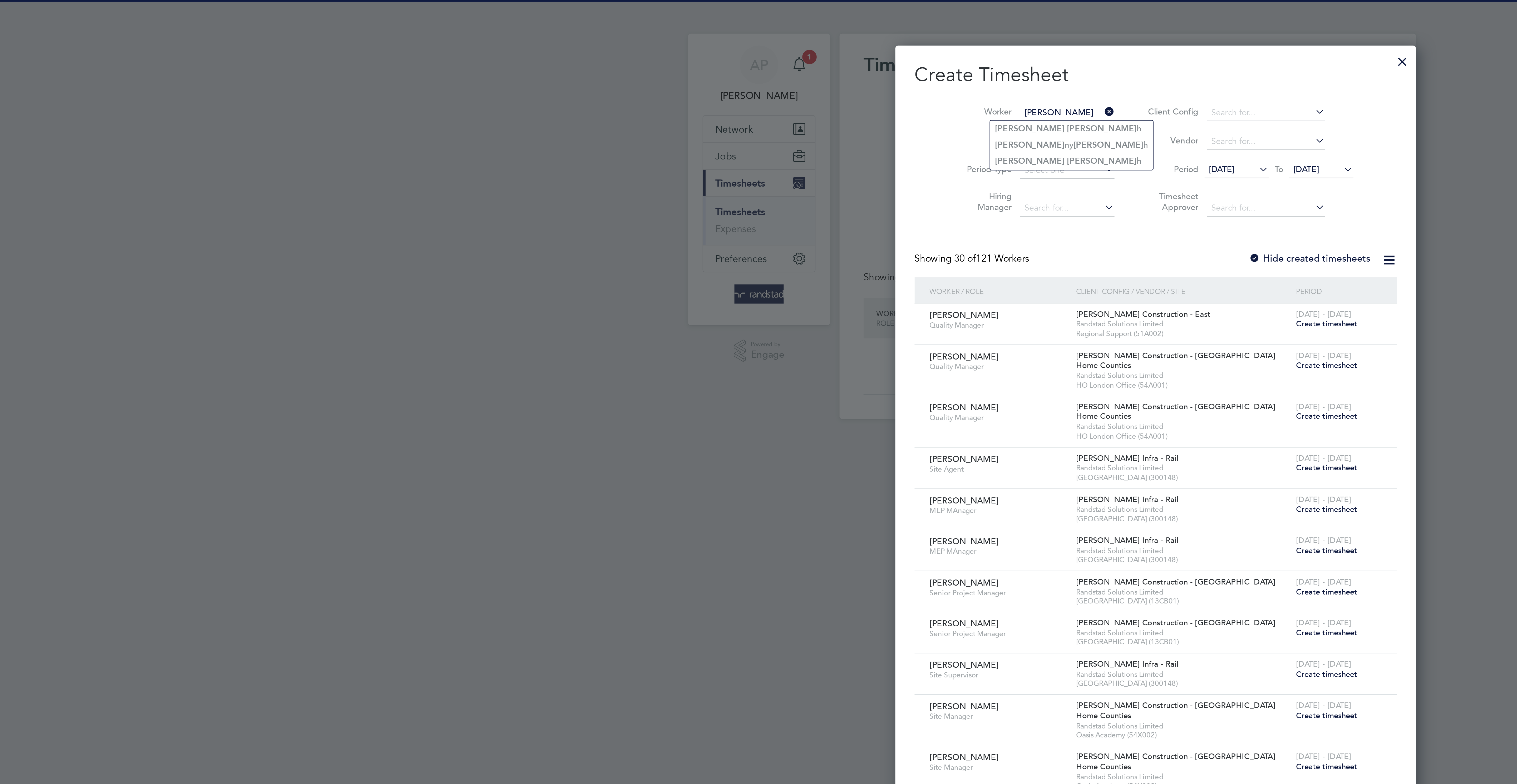
type input "[PERSON_NAME]"
click at [874, 25] on div at bounding box center [879, 26] width 9 height 9
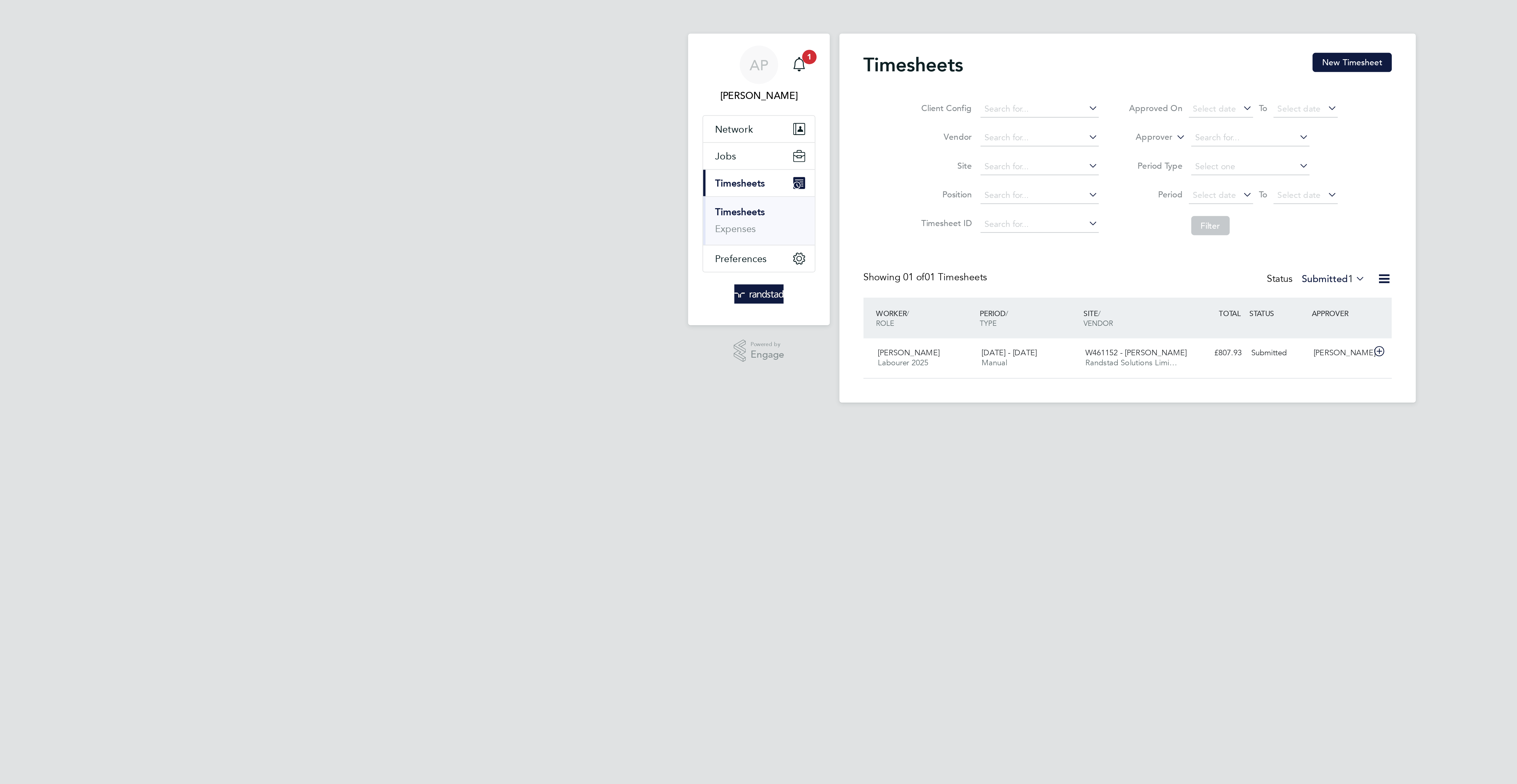
scroll to position [14, 46]
